Goal: Task Accomplishment & Management: Complete application form

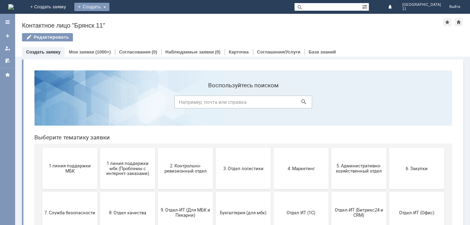
click at [110, 8] on div "Создать" at bounding box center [91, 7] width 35 height 8
click at [128, 22] on link "Заявка" at bounding box center [102, 21] width 52 height 8
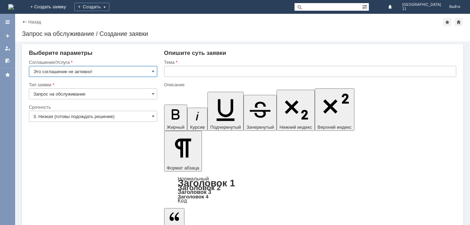
click at [165, 72] on input "text" at bounding box center [310, 71] width 292 height 11
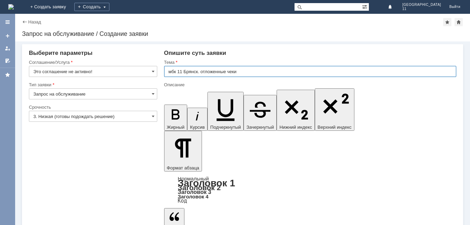
drag, startPoint x: 166, startPoint y: 73, endPoint x: 242, endPoint y: 77, distance: 75.9
click at [242, 77] on div "Тема мбк 11 Брянск. отложенные чеки" at bounding box center [310, 70] width 292 height 22
type input "мбк 11 Брянск. отложенные чеки"
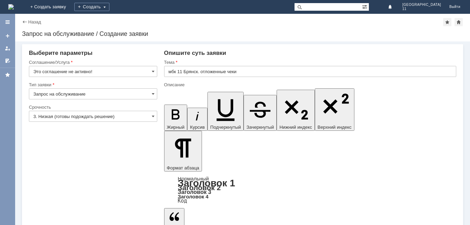
scroll to position [149, 2]
click at [153, 70] on span at bounding box center [153, 72] width 3 height 6
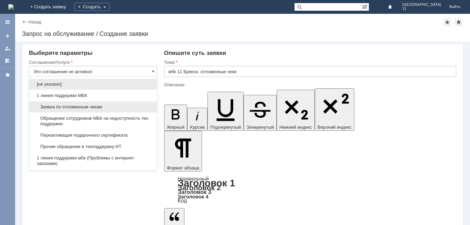
click at [103, 104] on span "Заявка по отложенным чекам" at bounding box center [93, 107] width 120 height 6
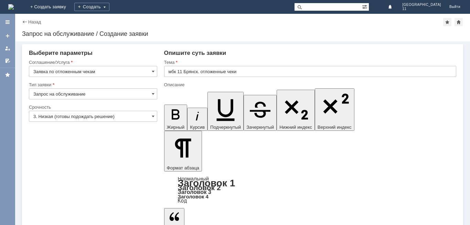
type input "Заявка по отложенным чекам"
click at [153, 117] on span at bounding box center [153, 116] width 3 height 6
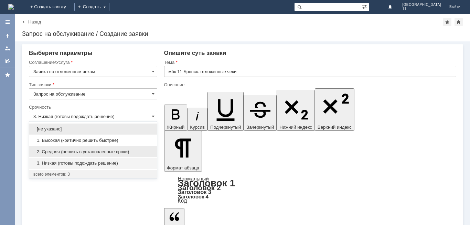
click at [83, 151] on span "2. Средняя (решить в установленные сроки)" at bounding box center [93, 152] width 120 height 6
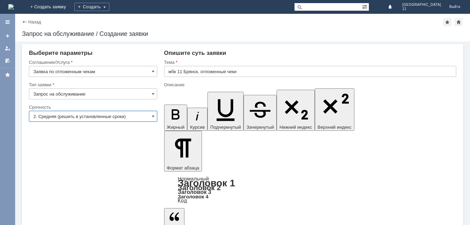
type input "2. Средняя (решить в установленные сроки)"
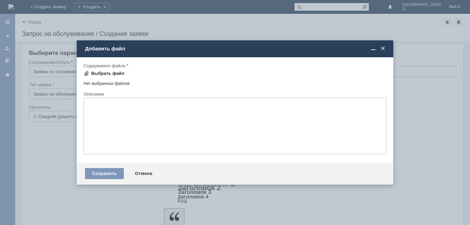
click at [95, 74] on div "Выбрать файл" at bounding box center [107, 74] width 33 height 6
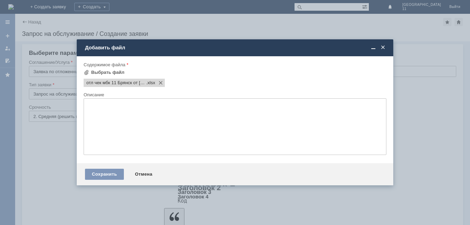
scroll to position [0, 0]
click at [109, 175] on div "Сохранить" at bounding box center [104, 173] width 39 height 11
